Goal: Task Accomplishment & Management: Use online tool/utility

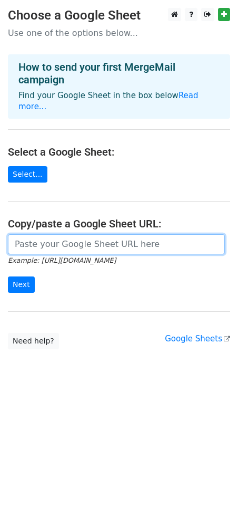
click at [63, 235] on input "url" at bounding box center [116, 244] width 217 height 20
paste input "https://docs.google.com/spreadsheets/d/1GF_BV3-SnWLp40lmPXACavsBm6ScT83teP1JYAS…"
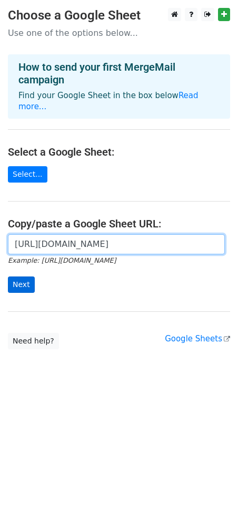
type input "https://docs.google.com/spreadsheets/d/1GF_BV3-SnWLp40lmPXACavsBm6ScT83teP1JYAS…"
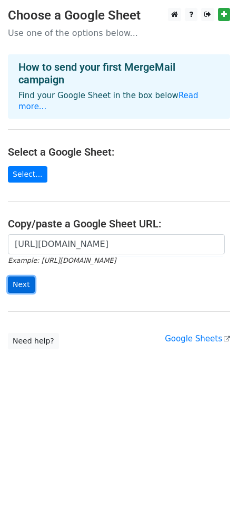
scroll to position [0, 0]
click at [22, 276] on input "Next" at bounding box center [21, 284] width 27 height 16
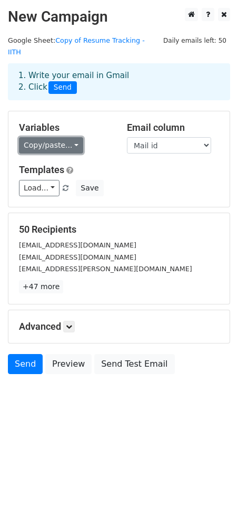
click at [72, 137] on link "Copy/paste..." at bounding box center [51, 145] width 64 height 16
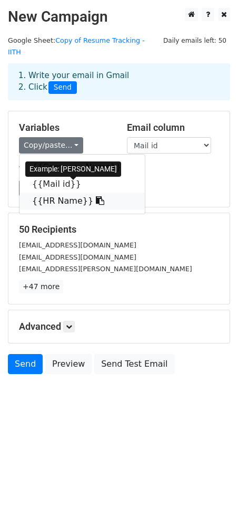
click at [96, 196] on icon at bounding box center [100, 200] width 8 height 8
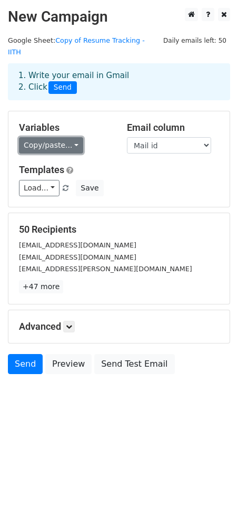
click at [74, 137] on link "Copy/paste..." at bounding box center [51, 145] width 64 height 16
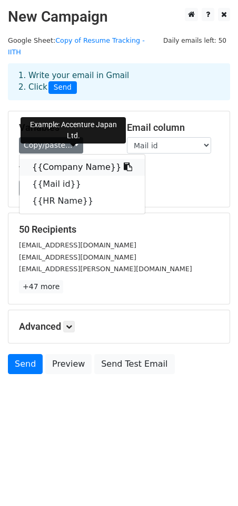
click at [124, 162] on icon at bounding box center [128, 166] width 8 height 8
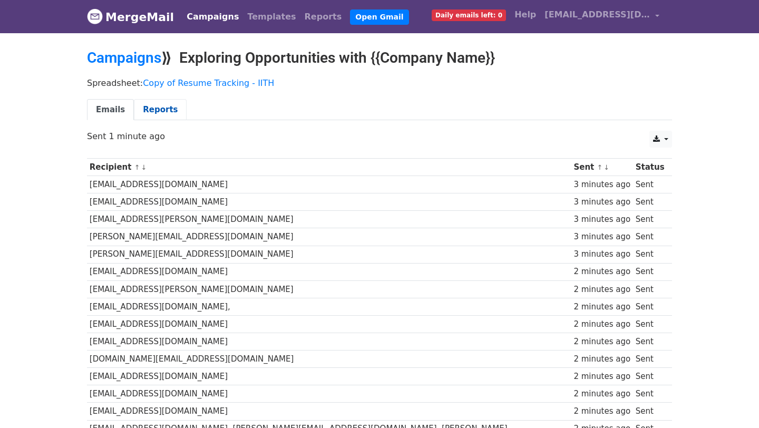
click at [150, 114] on link "Reports" at bounding box center [160, 110] width 53 height 22
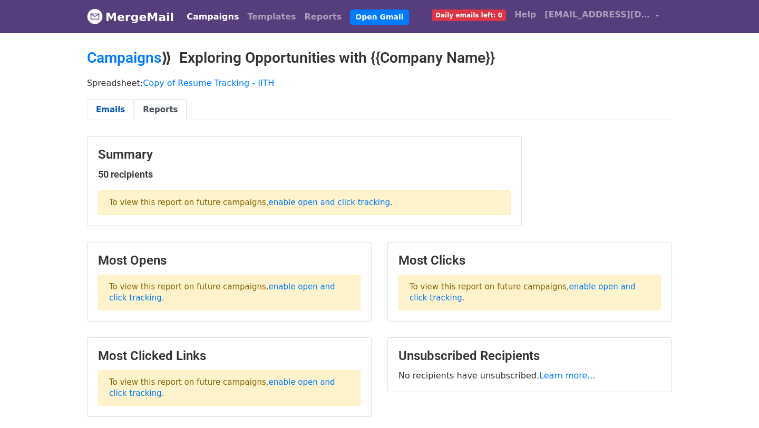
click at [113, 113] on link "Emails" at bounding box center [110, 110] width 47 height 22
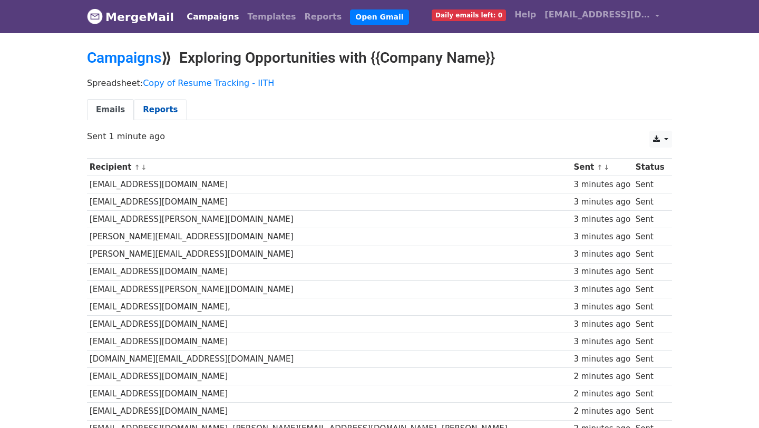
click at [157, 117] on link "Reports" at bounding box center [160, 110] width 53 height 22
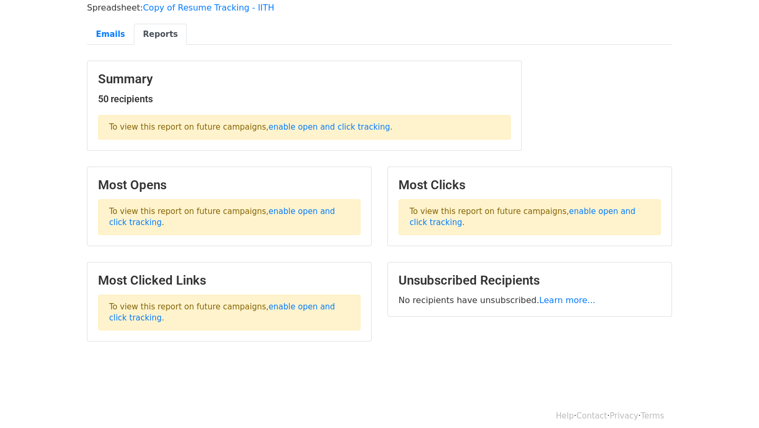
scroll to position [76, 0]
click at [291, 128] on link "enable open and click tracking" at bounding box center [329, 125] width 121 height 9
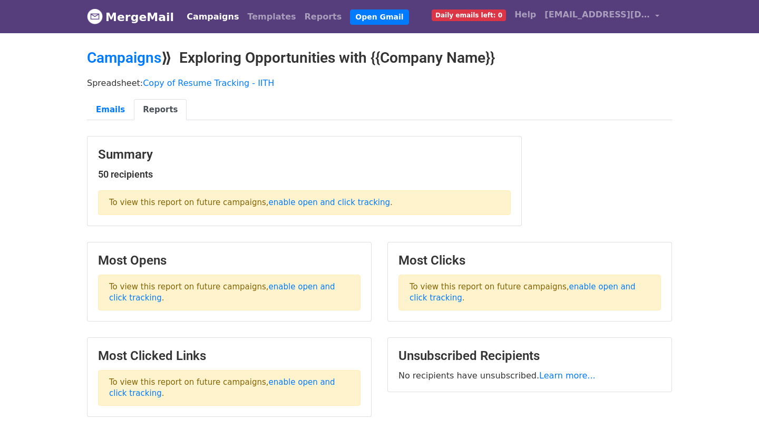
click at [499, 15] on span "Daily emails left: 0" at bounding box center [469, 15] width 74 height 12
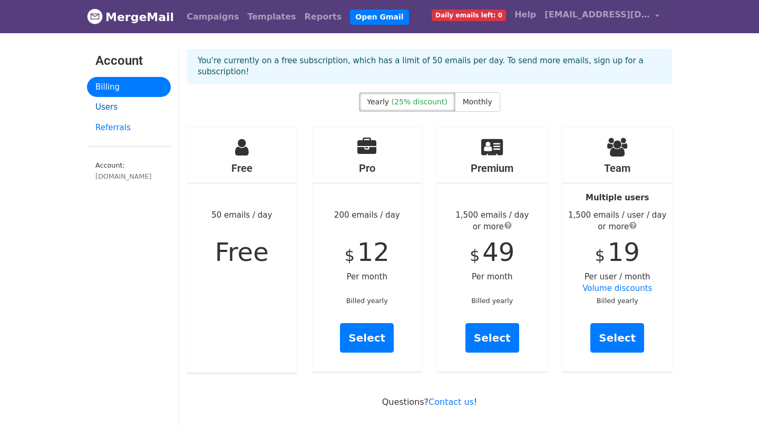
click at [132, 110] on link "Users" at bounding box center [129, 107] width 84 height 21
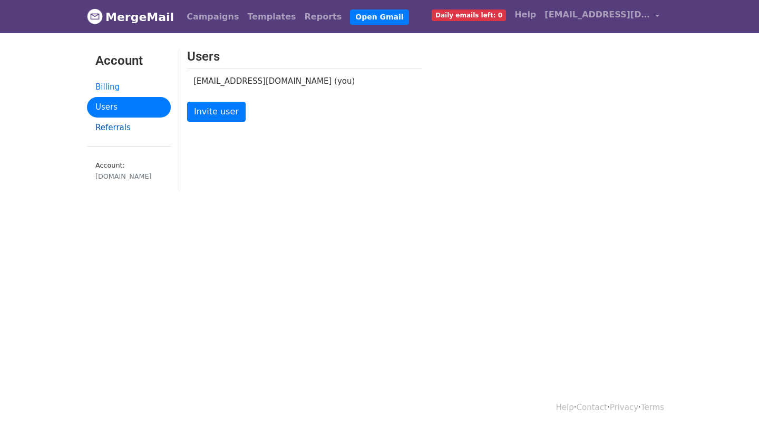
click at [125, 121] on link "Referrals" at bounding box center [129, 128] width 84 height 21
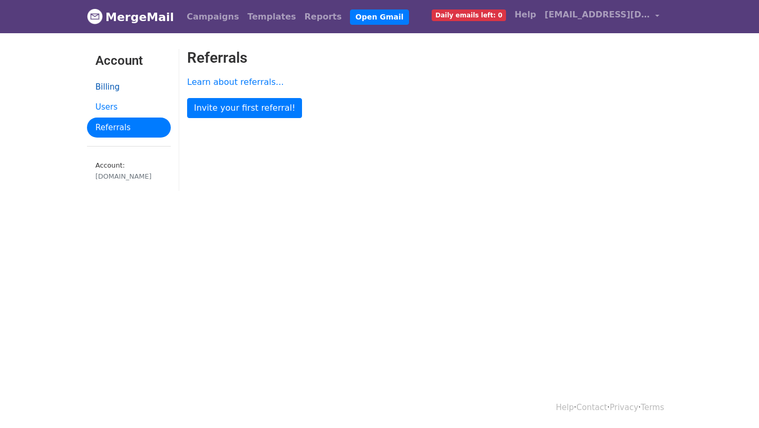
click at [134, 95] on link "Billing" at bounding box center [129, 87] width 84 height 21
click at [130, 105] on link "Users" at bounding box center [129, 107] width 84 height 21
